Goal: Find specific page/section: Find specific page/section

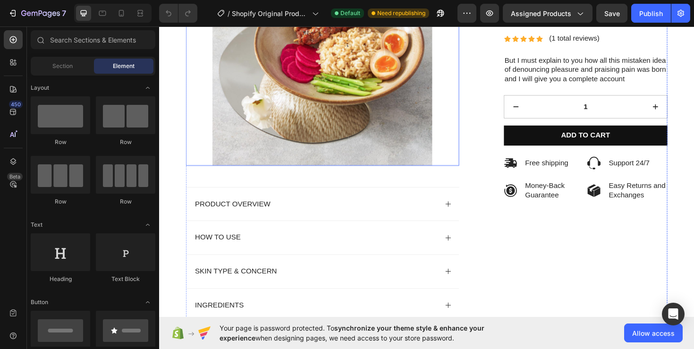
scroll to position [315, 0]
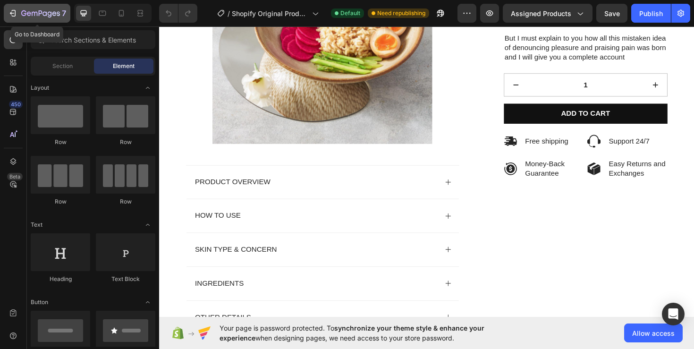
click at [12, 16] on icon "button" at bounding box center [14, 13] width 4 height 7
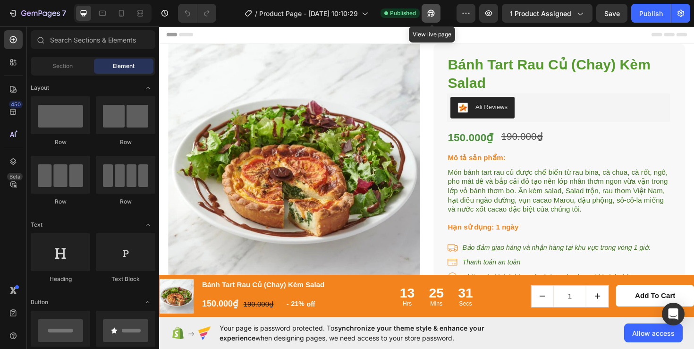
click at [431, 14] on icon "button" at bounding box center [431, 13] width 9 height 9
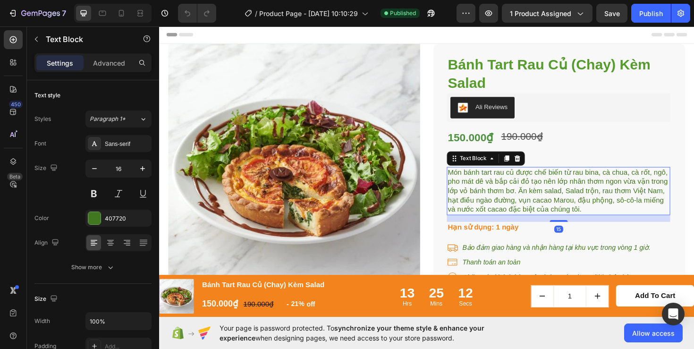
click at [507, 208] on span "Món bánh tart rau củ được chế biến từ rau bina, cà chua, cà rốt, ngô, pho mát d…" at bounding box center [581, 200] width 233 height 47
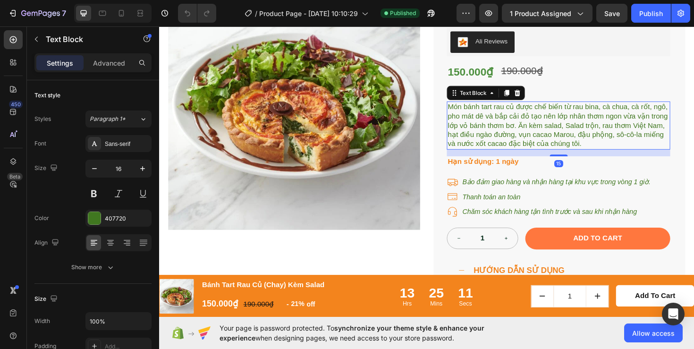
scroll to position [101, 0]
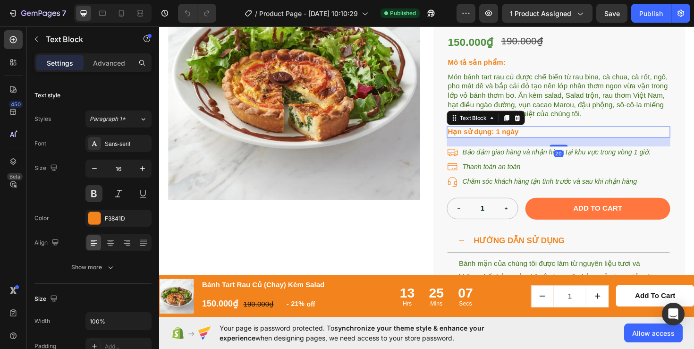
click at [570, 140] on p "Hạn sử dụng: 1 ngày" at bounding box center [582, 138] width 235 height 10
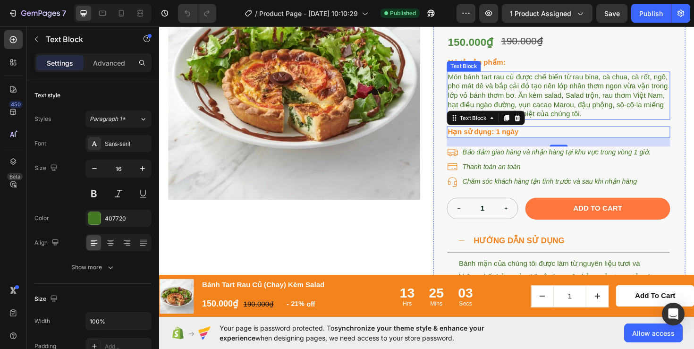
click at [583, 121] on span "Món bánh tart rau củ được chế biến từ rau bina, cà chua, cà rốt, ngô, pho mát d…" at bounding box center [581, 99] width 233 height 47
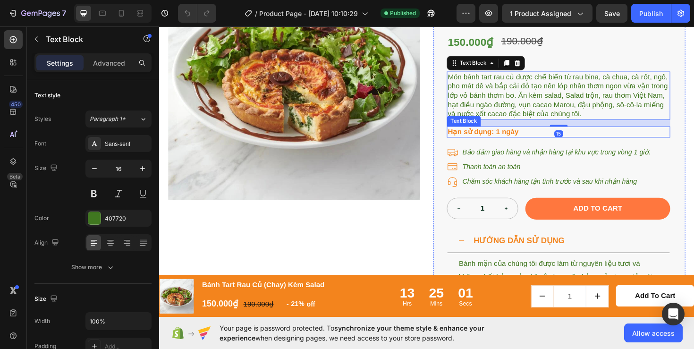
click at [556, 135] on p "Hạn sử dụng: 1 ngày" at bounding box center [582, 138] width 235 height 10
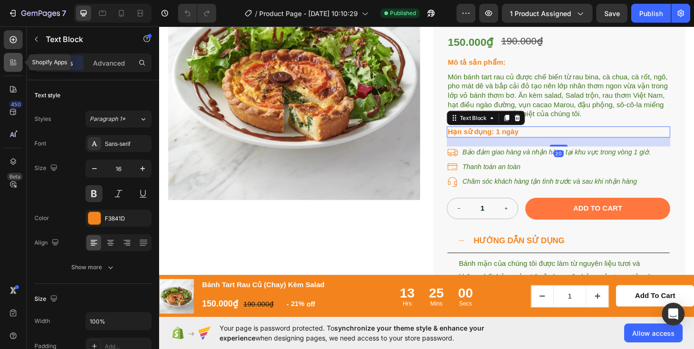
click at [14, 64] on icon at bounding box center [13, 62] width 9 height 9
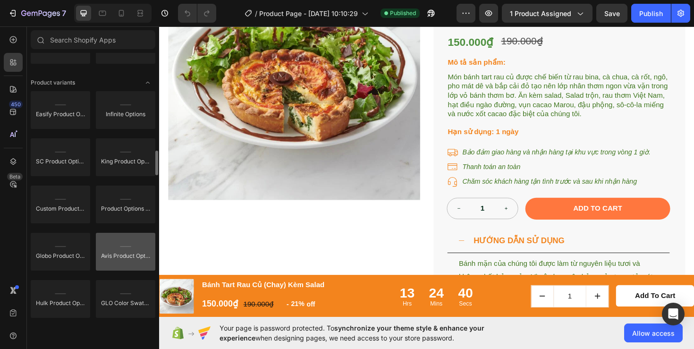
scroll to position [1033, 0]
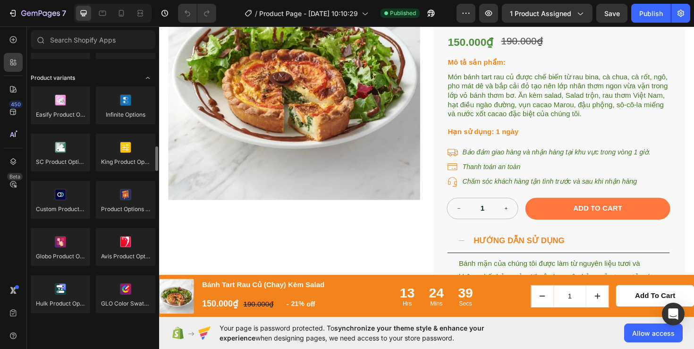
click at [151, 80] on icon "Toggle open" at bounding box center [148, 78] width 8 height 8
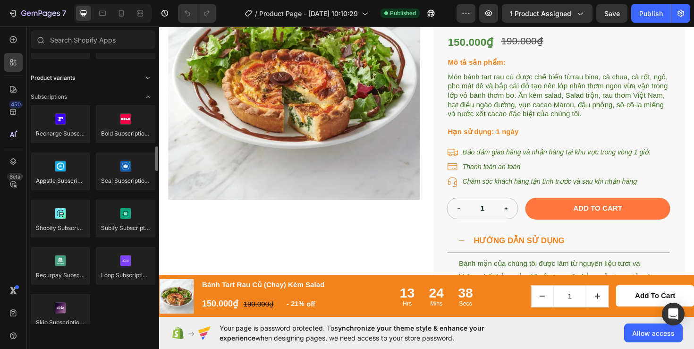
click at [145, 80] on icon "Toggle open" at bounding box center [148, 78] width 8 height 8
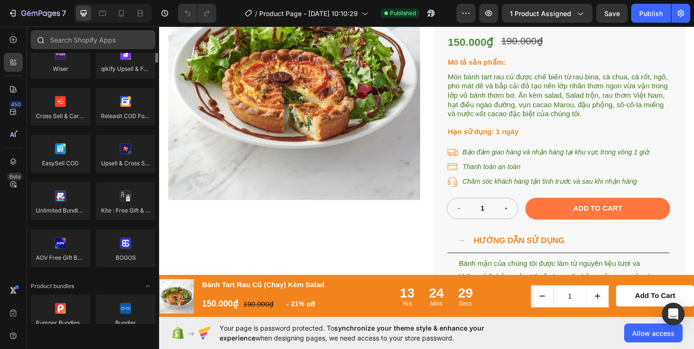
scroll to position [423, 0]
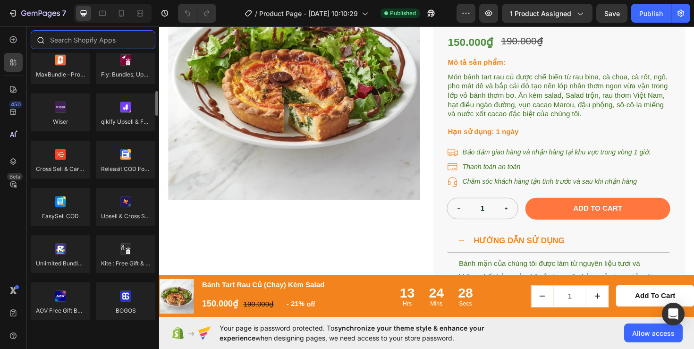
click at [89, 39] on input "text" at bounding box center [93, 39] width 125 height 19
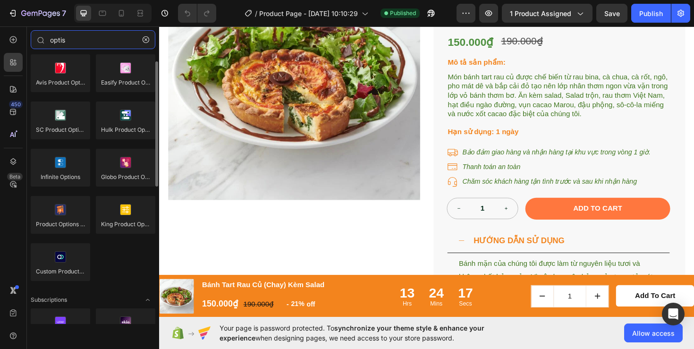
scroll to position [0, 0]
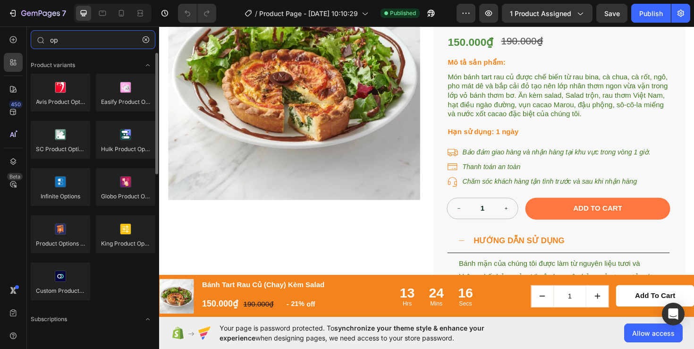
type input "o"
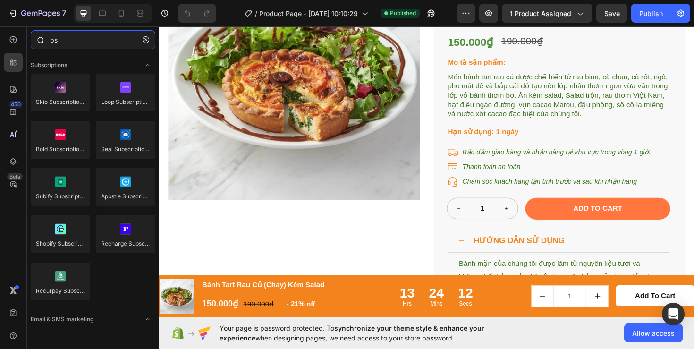
click at [79, 39] on input "bs" at bounding box center [93, 39] width 125 height 19
type input "[MEDICAL_DATA]"
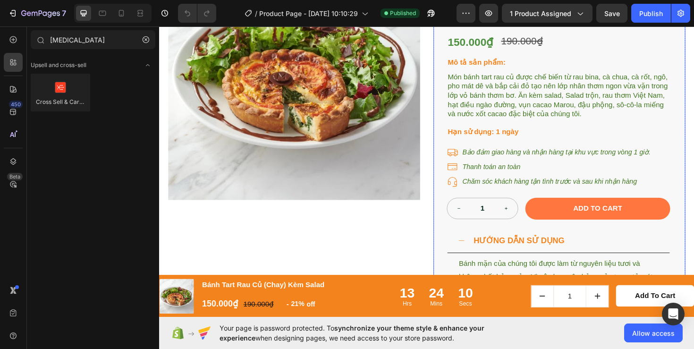
click at [535, 167] on div "Bánh Tart Rau Củ (Chay) Kèm Salad Product Title Ali Reviews Ali Reviews 150.000…" at bounding box center [582, 159] width 237 height 409
